Goal: Task Accomplishment & Management: Complete application form

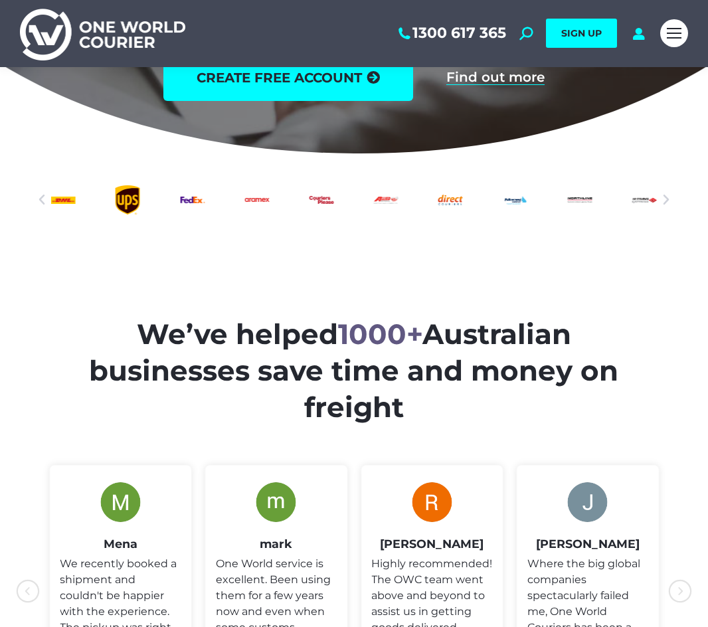
scroll to position [199, 0]
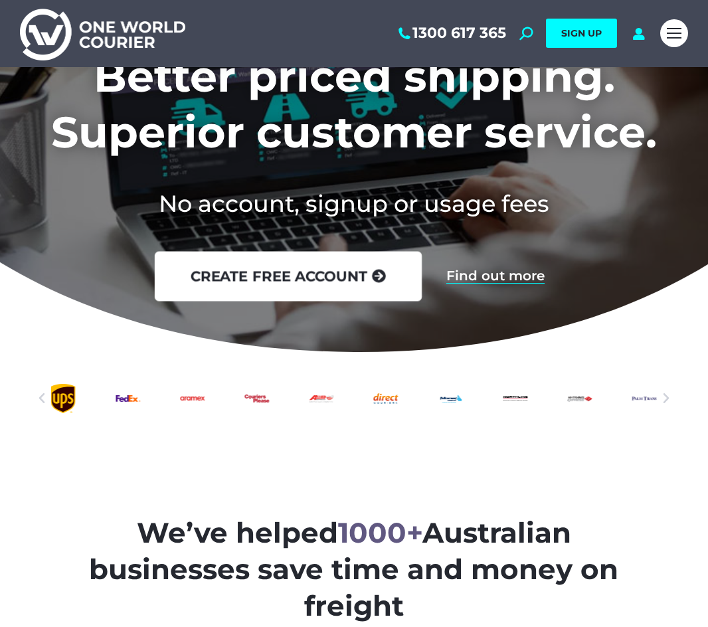
click at [327, 285] on link "create free account" at bounding box center [288, 276] width 267 height 50
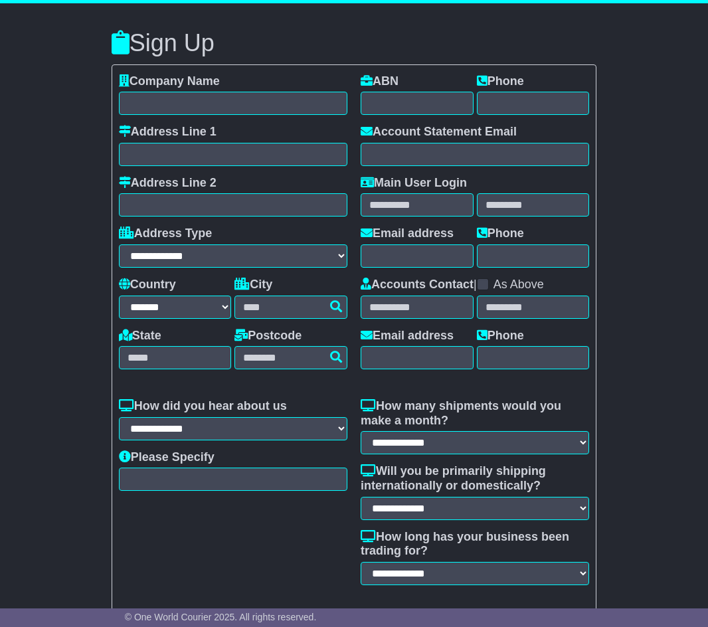
select select "**"
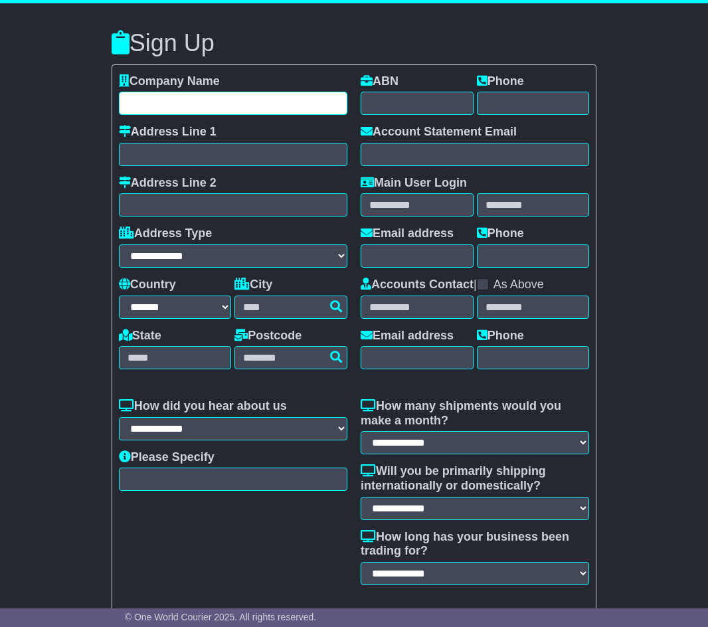
click at [189, 94] on input "text" at bounding box center [233, 103] width 229 height 23
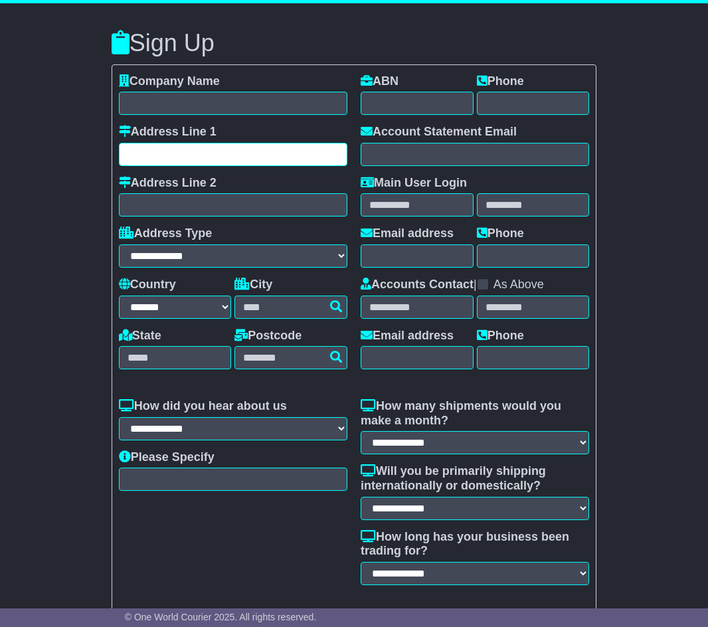
click at [195, 154] on input "text" at bounding box center [233, 154] width 229 height 23
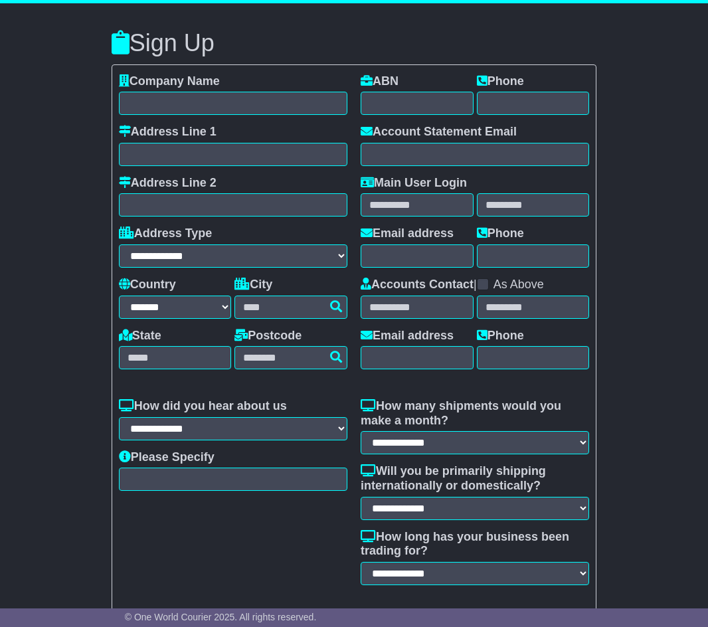
click at [68, 383] on div "**********" at bounding box center [354, 353] width 708 height 700
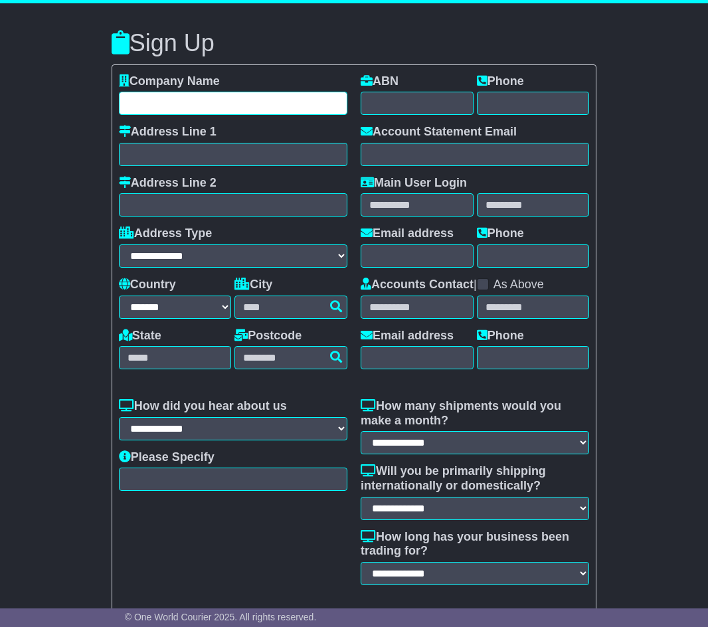
click at [171, 112] on input "text" at bounding box center [233, 103] width 229 height 23
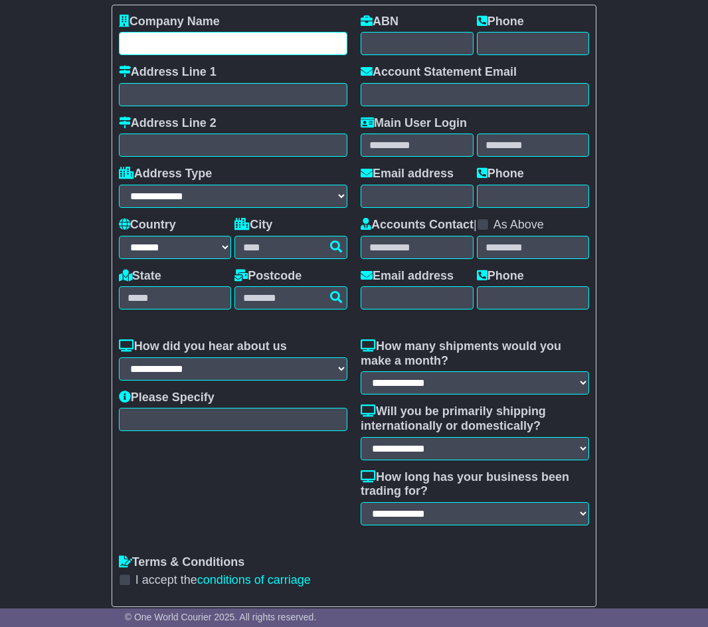
scroll to position [103, 0]
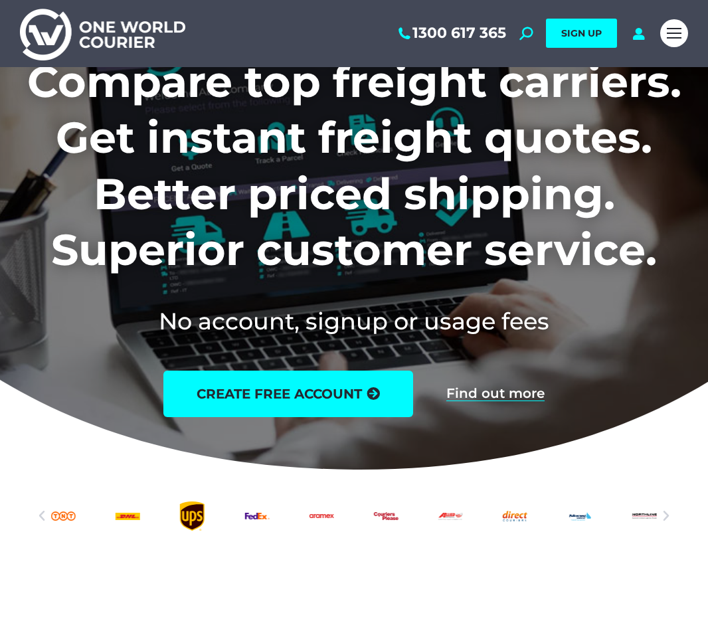
scroll to position [266, 0]
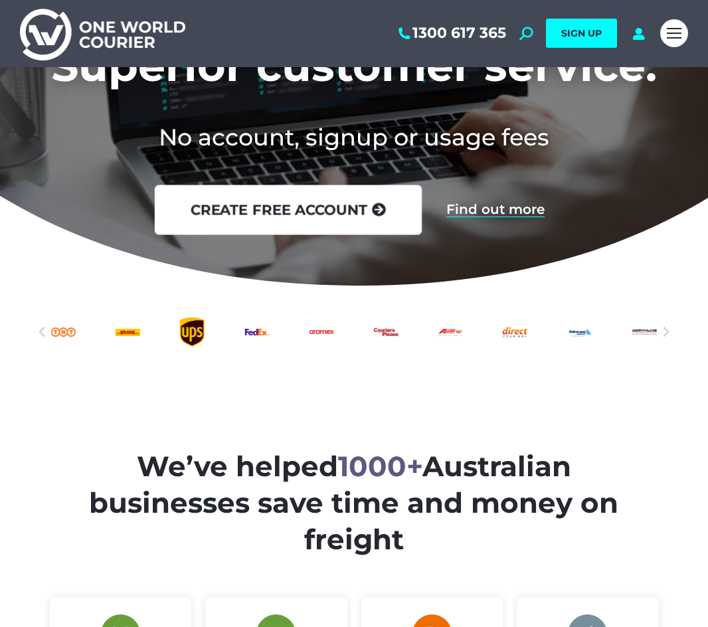
click at [276, 206] on link "create free account" at bounding box center [288, 210] width 267 height 50
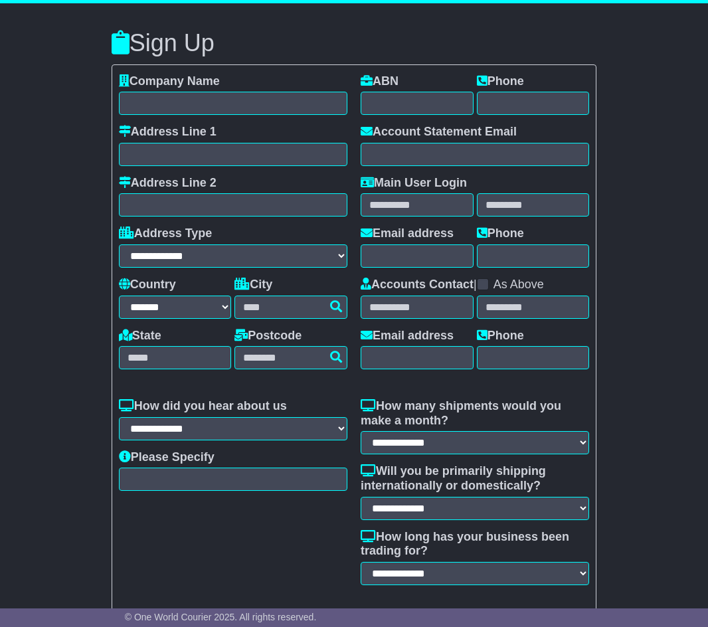
select select "**"
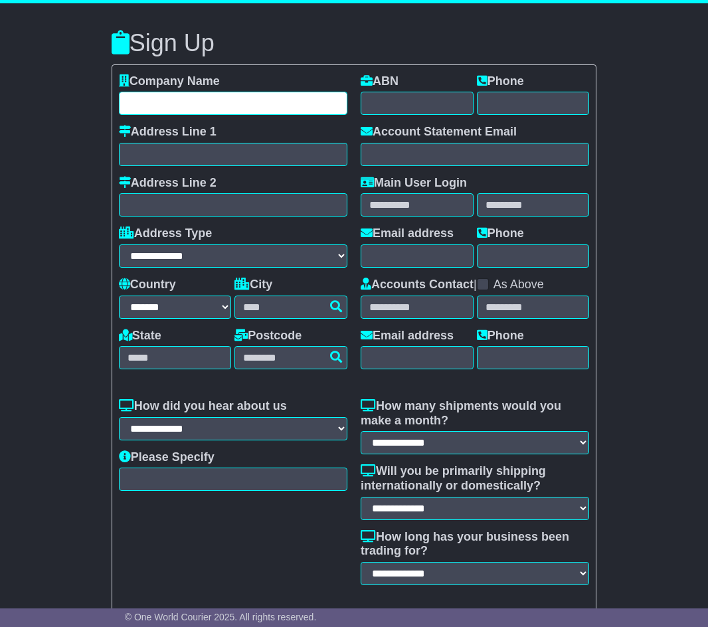
click at [180, 102] on input "text" at bounding box center [233, 103] width 229 height 23
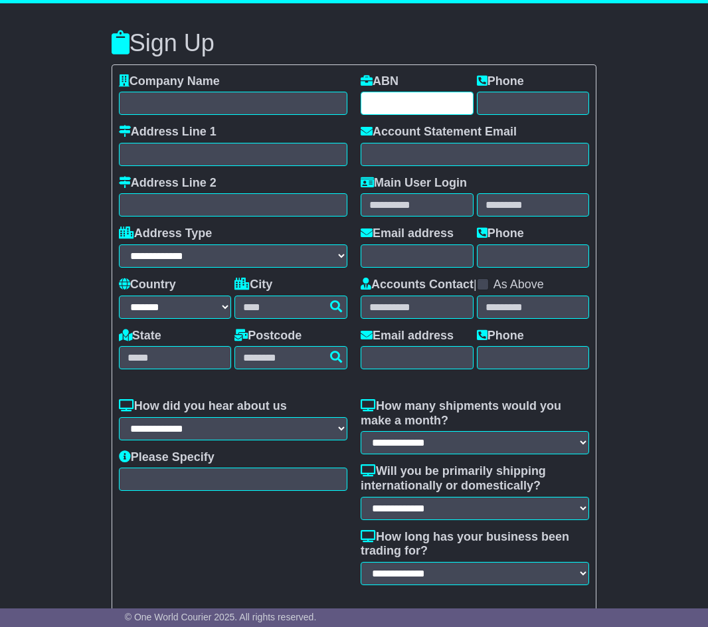
click at [375, 113] on input "text" at bounding box center [417, 103] width 113 height 23
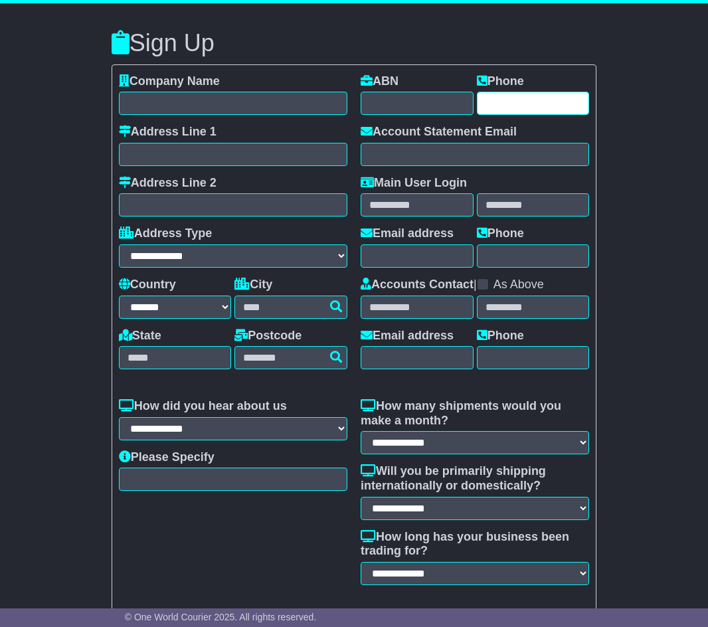
click at [522, 108] on input "text" at bounding box center [533, 103] width 113 height 23
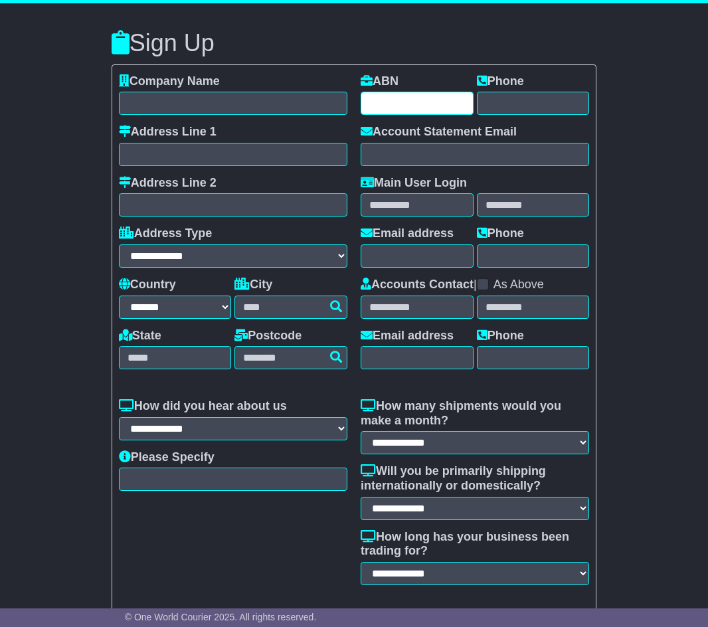
click at [397, 103] on input "text" at bounding box center [417, 103] width 113 height 23
click at [383, 137] on label "Account Statement Email" at bounding box center [439, 132] width 156 height 15
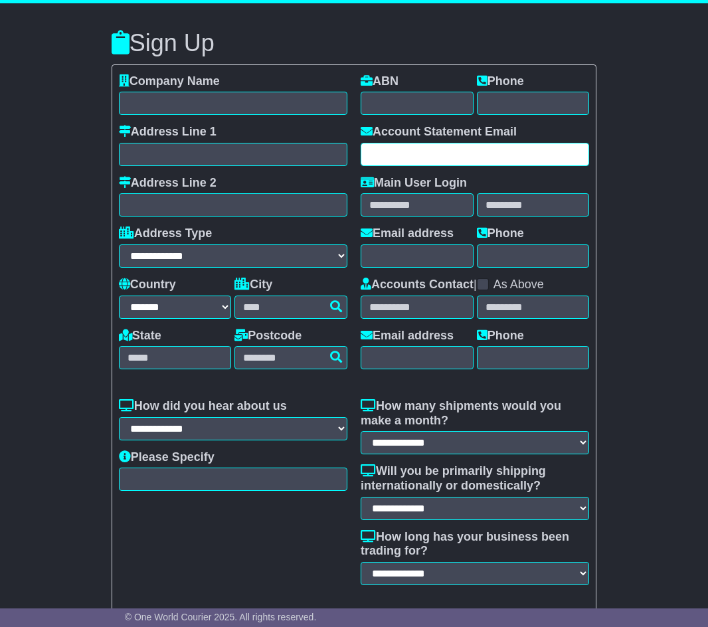
click at [387, 148] on input "text" at bounding box center [475, 154] width 229 height 23
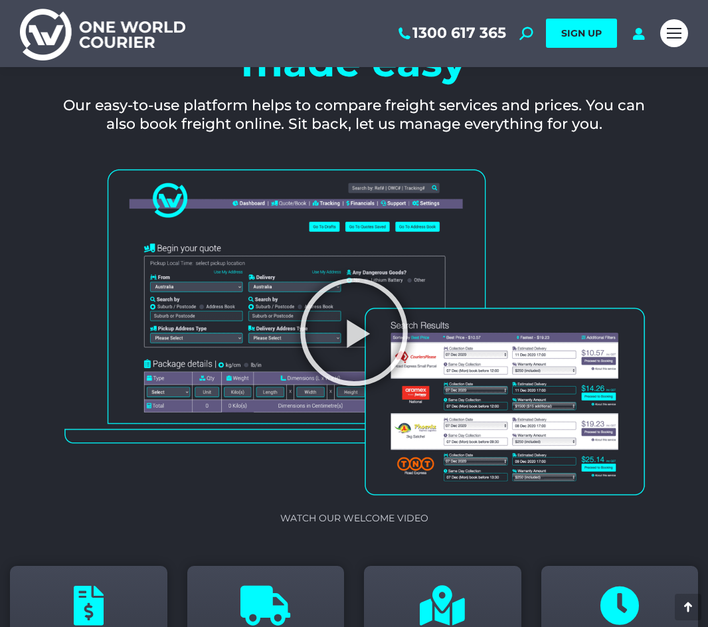
scroll to position [1395, 0]
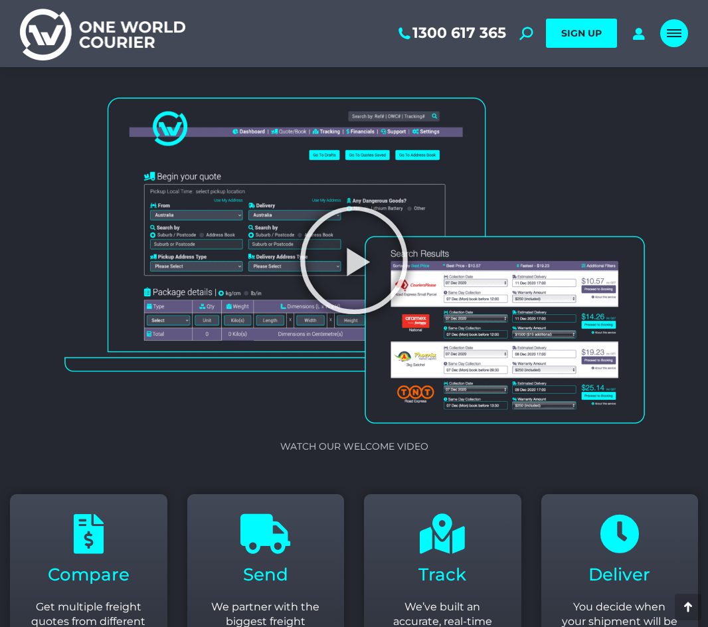
click at [683, 27] on link "Mobile menu icon" at bounding box center [674, 33] width 28 height 28
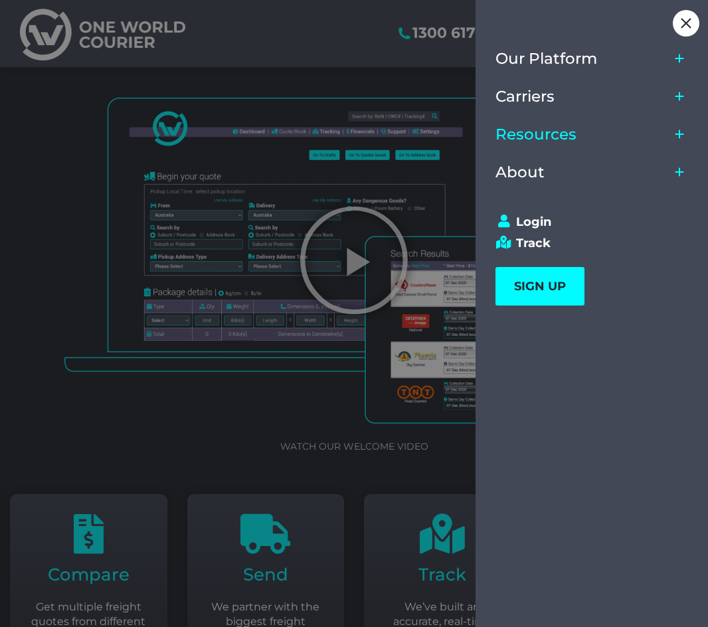
click at [535, 144] on link "Resources" at bounding box center [583, 135] width 174 height 38
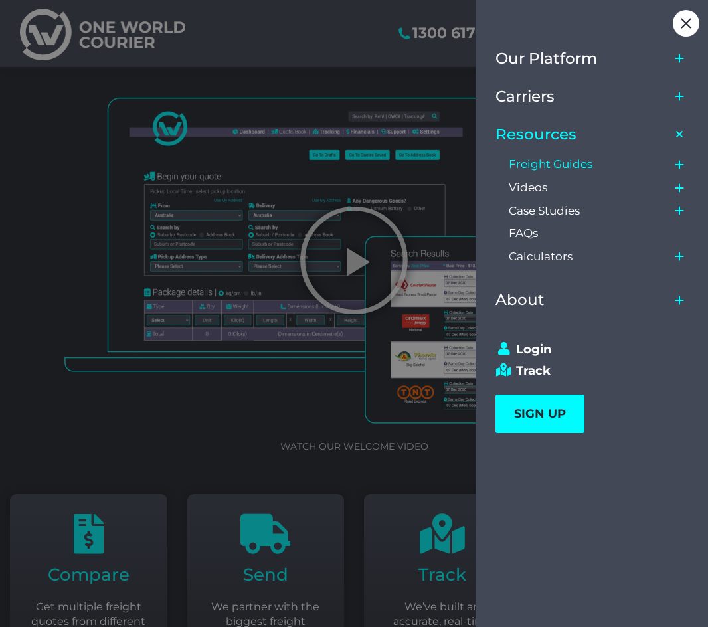
click at [571, 163] on span "Freight Guides" at bounding box center [551, 164] width 84 height 14
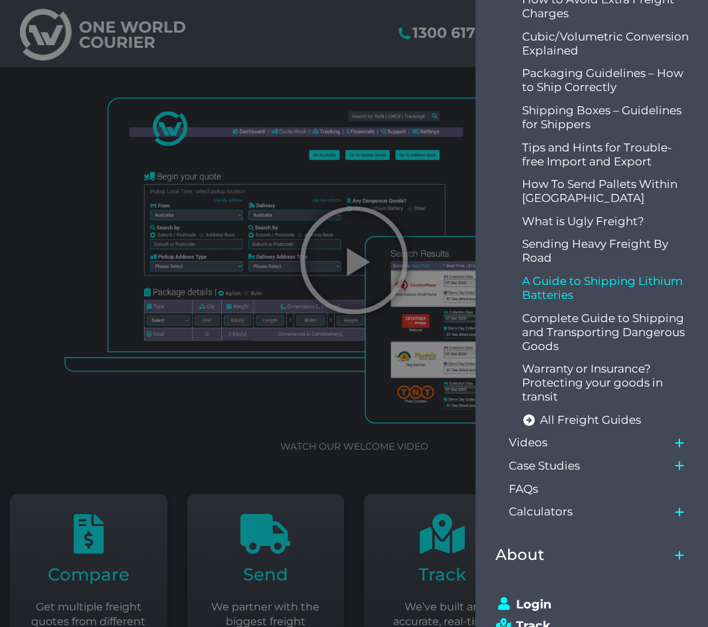
scroll to position [266, 0]
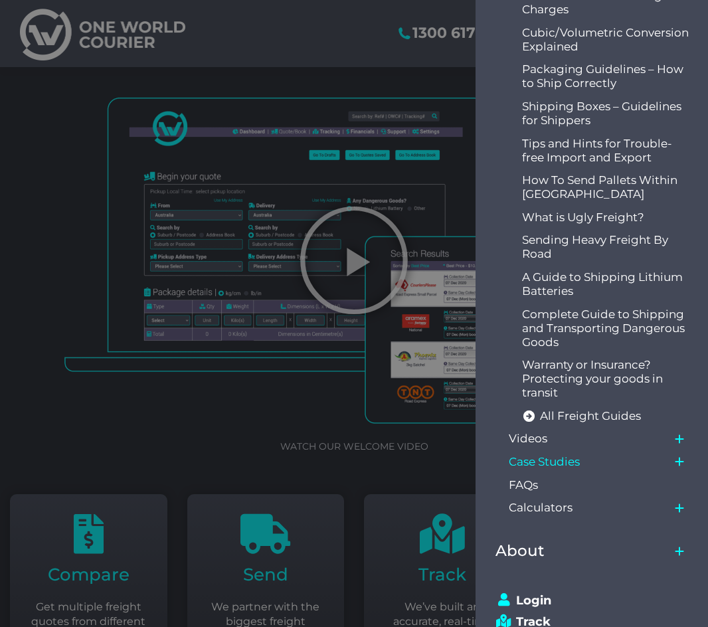
click at [613, 460] on link "Case Studies" at bounding box center [589, 462] width 161 height 23
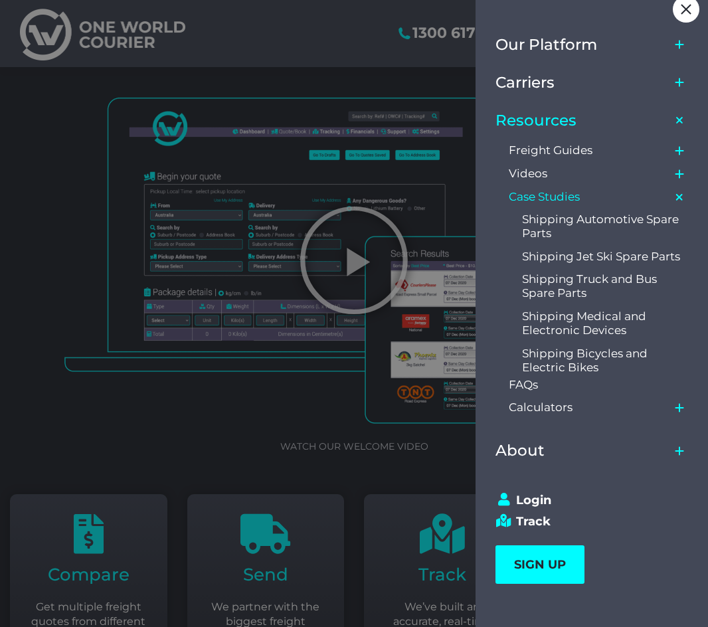
scroll to position [20, 0]
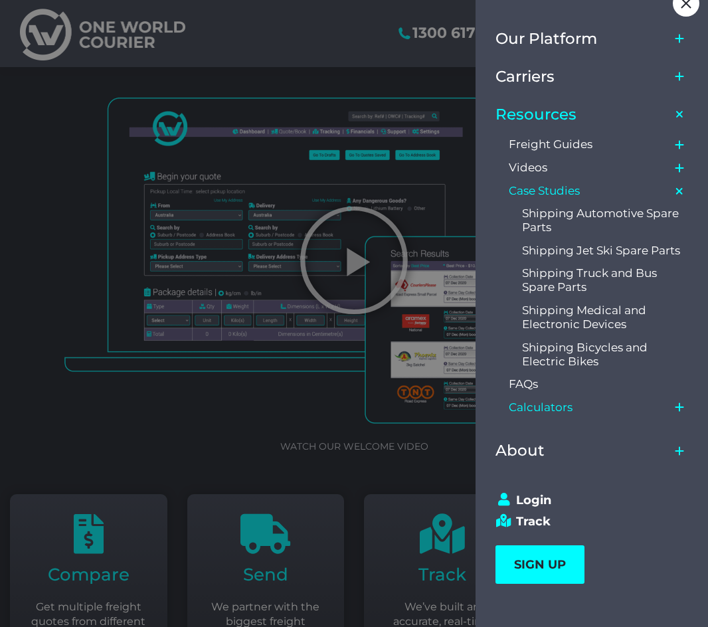
click at [588, 401] on link "Calculators" at bounding box center [589, 407] width 161 height 23
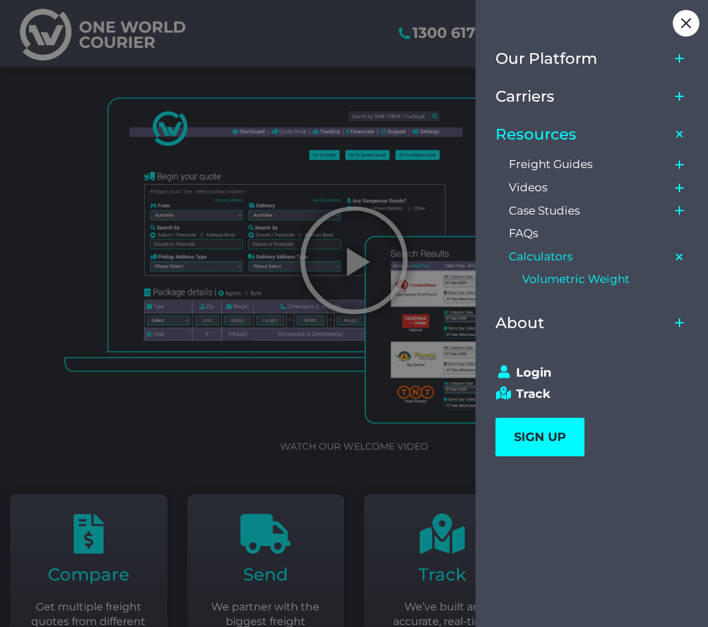
click at [577, 276] on span "Volumetric Weight" at bounding box center [576, 279] width 108 height 14
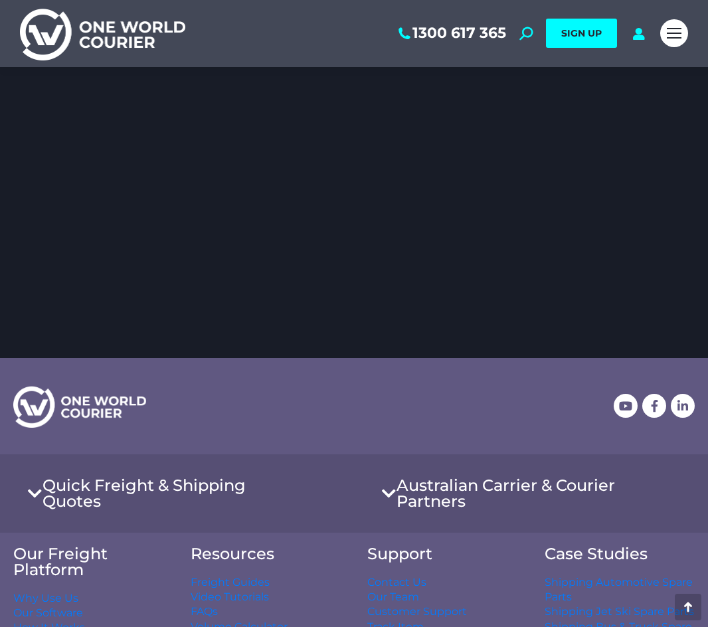
scroll to position [2126, 0]
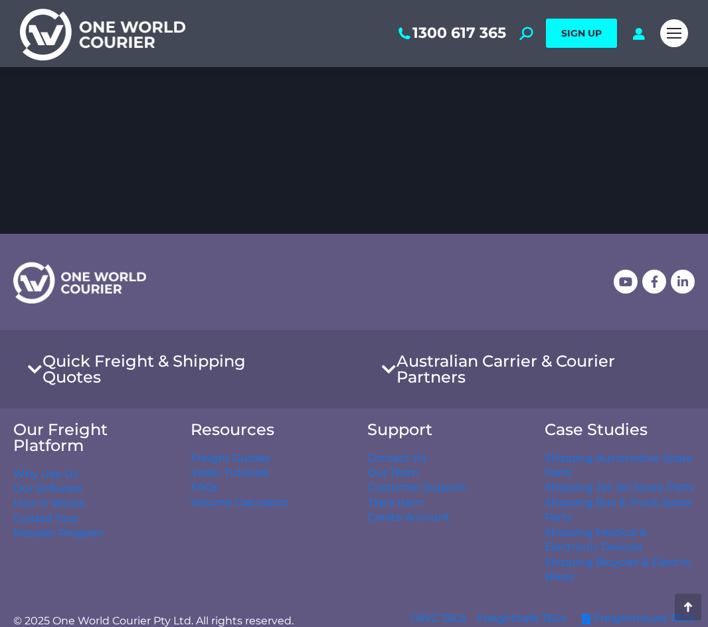
click at [231, 393] on h4 "Quick Freight & Shipping Quotes" at bounding box center [177, 370] width 328 height 52
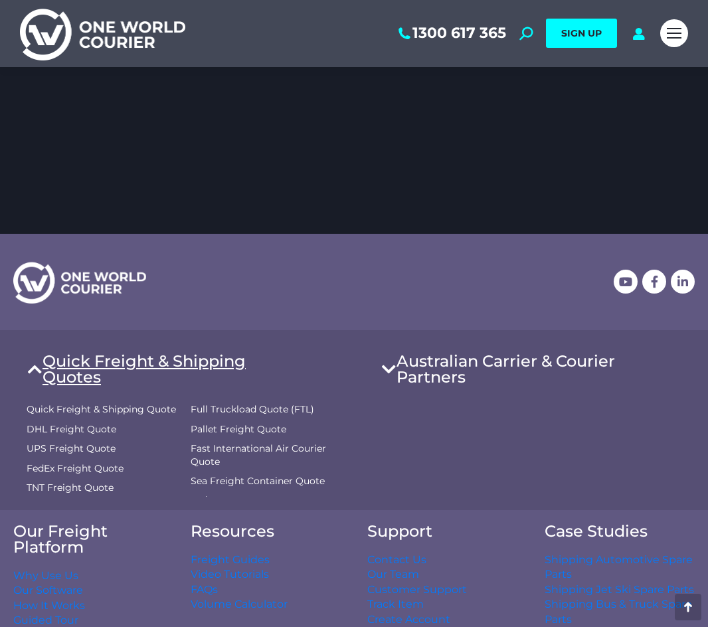
click at [234, 379] on link "Quick Freight & Shipping Quotes" at bounding box center [169, 370] width 253 height 32
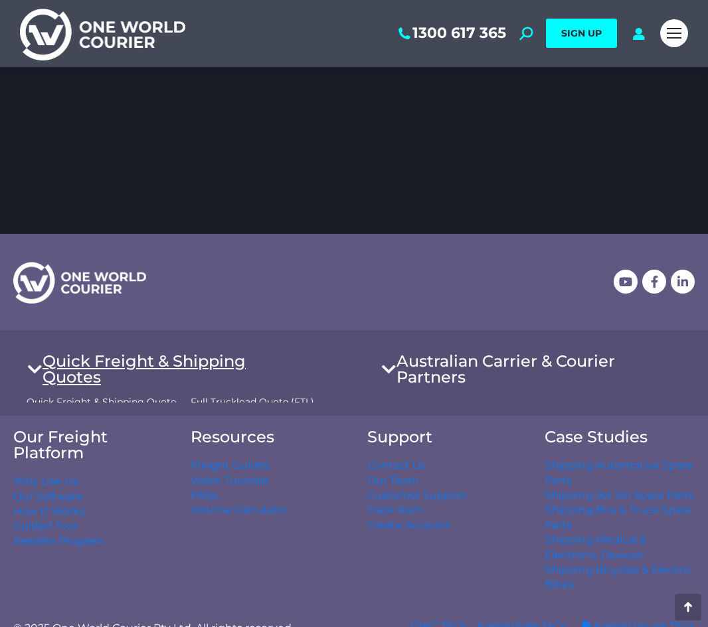
click at [234, 379] on link "Quick Freight & Shipping Quotes" at bounding box center [169, 370] width 253 height 32
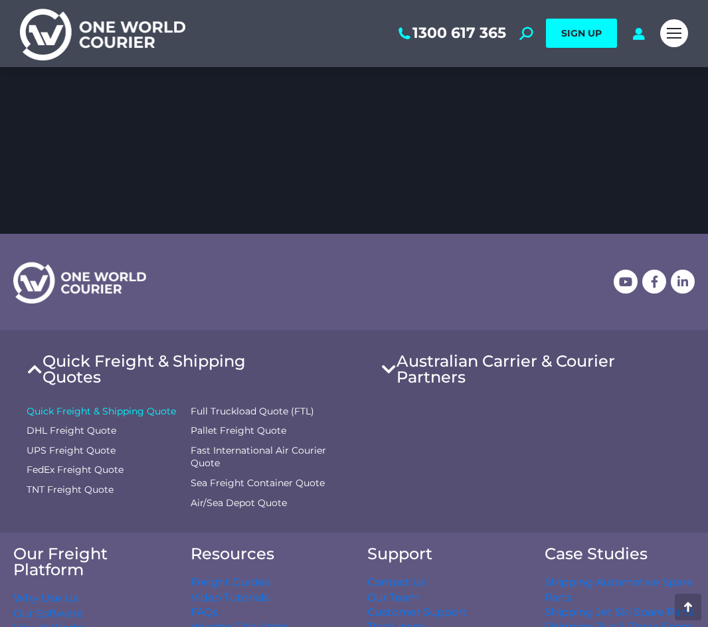
click at [146, 414] on span "Quick Freight & Shipping Quote" at bounding box center [102, 411] width 150 height 13
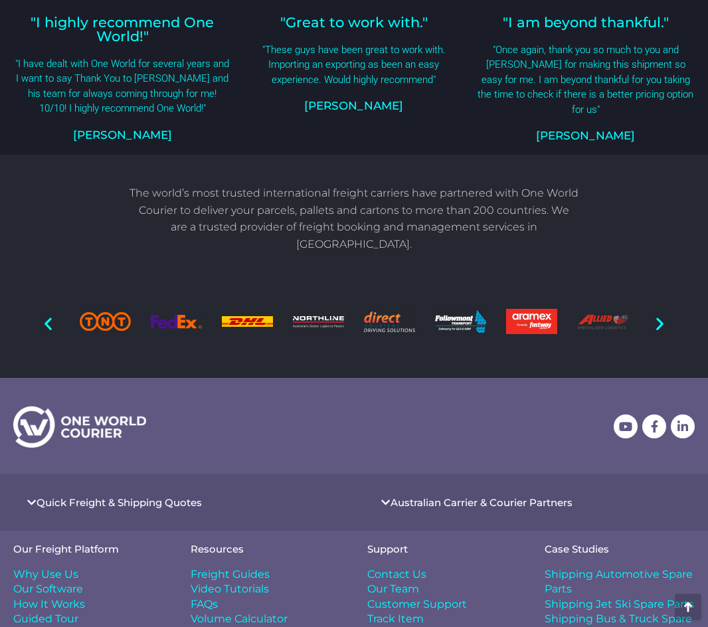
scroll to position [1149, 0]
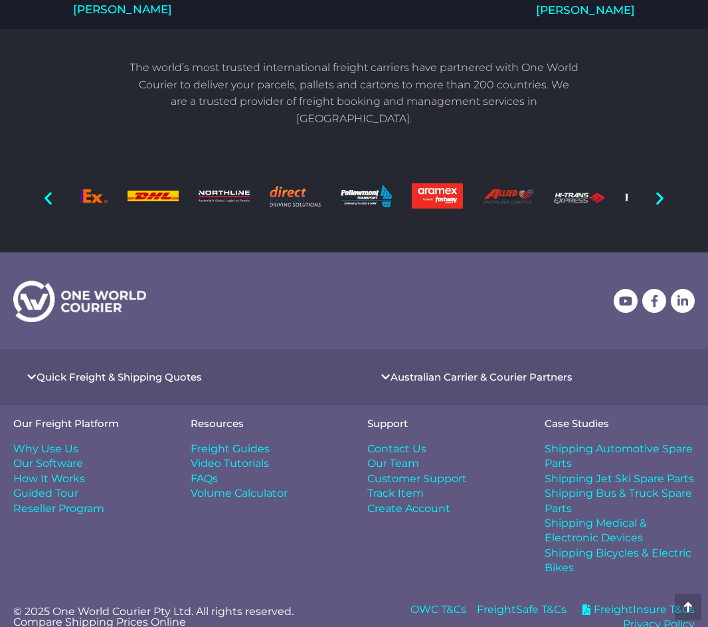
click at [304, 188] on img "6 / 20" at bounding box center [295, 196] width 51 height 21
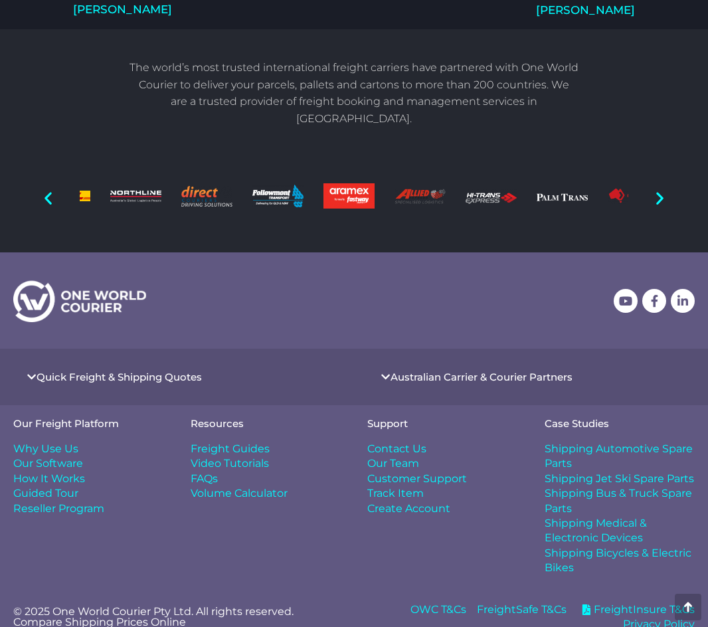
click at [324, 191] on figure "8 / 20" at bounding box center [349, 198] width 51 height 30
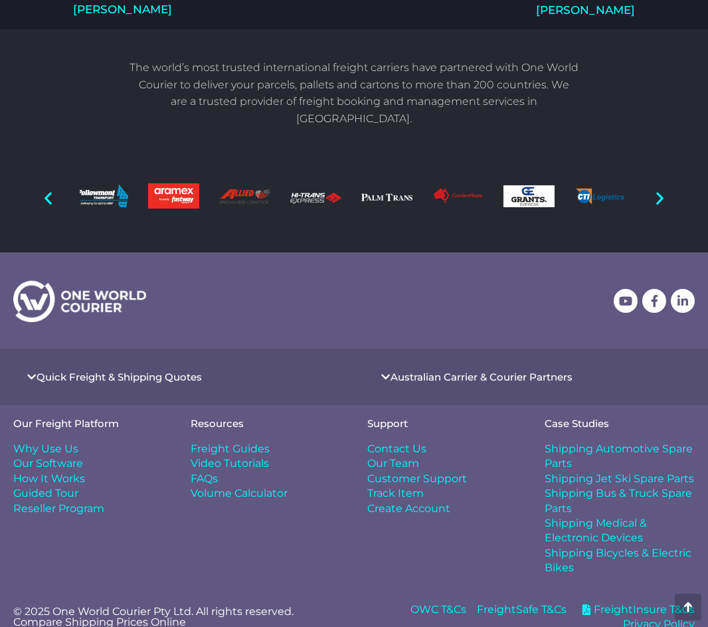
click at [328, 207] on div "Image Carousel" at bounding box center [354, 198] width 549 height 55
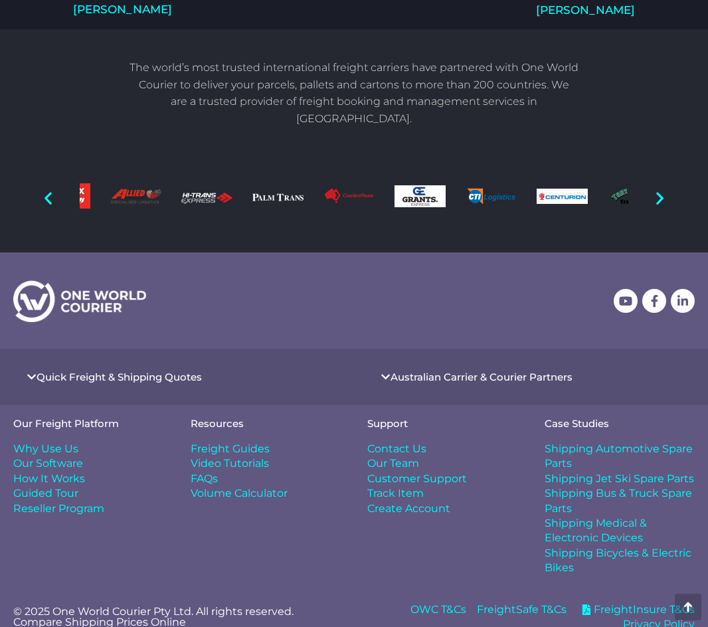
click at [326, 191] on div "Image Carousel" at bounding box center [354, 198] width 549 height 55
